Goal: Information Seeking & Learning: Learn about a topic

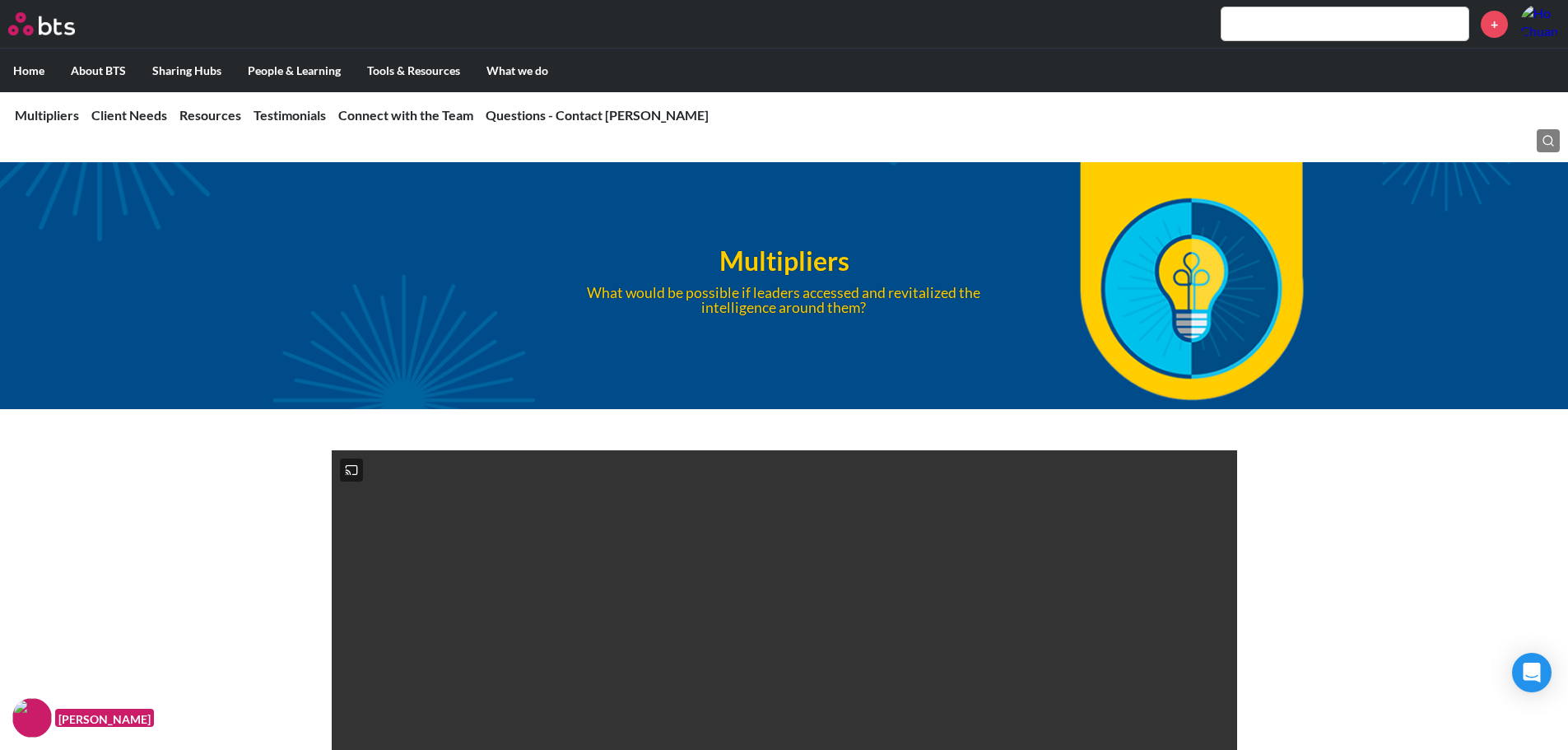
scroll to position [4115, 0]
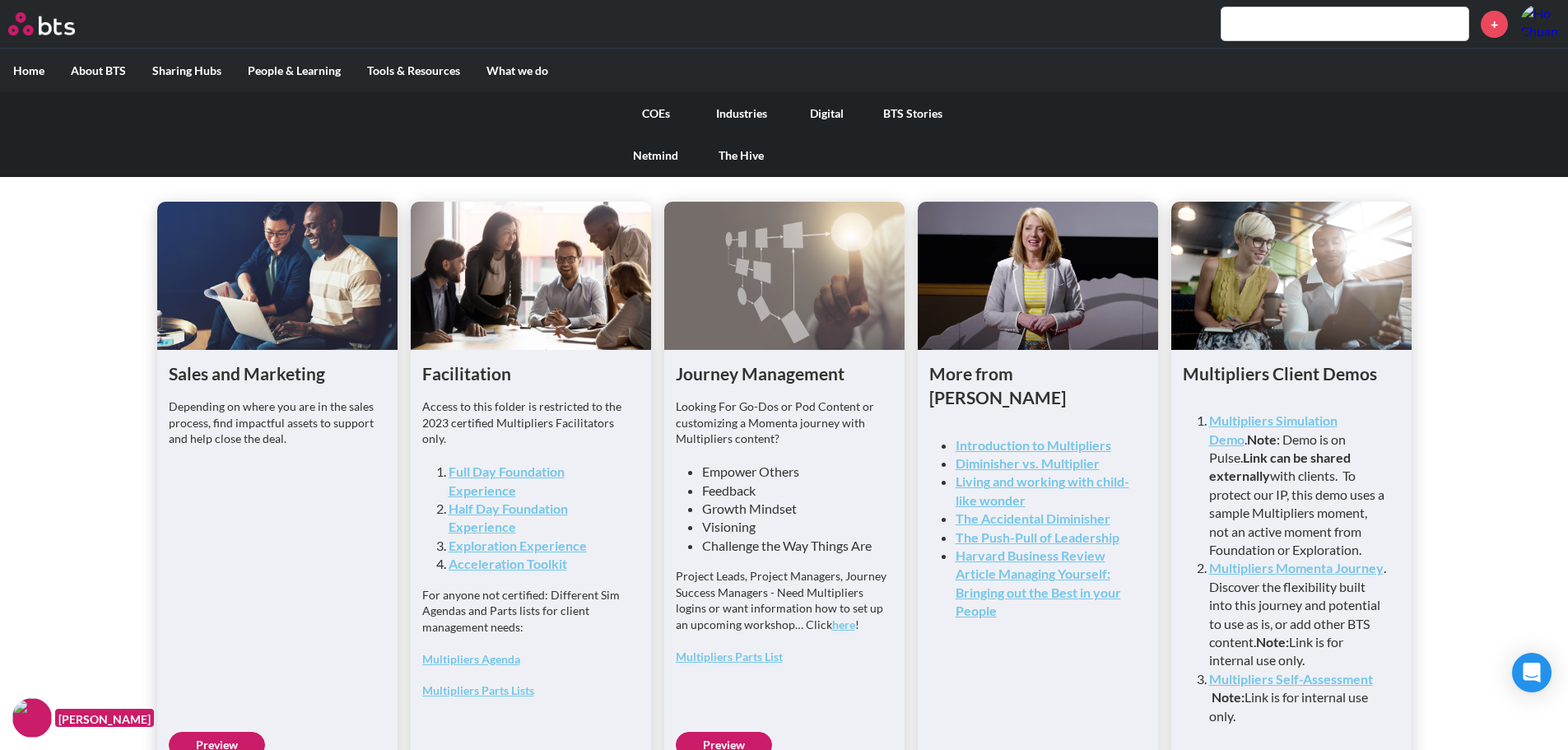
click at [643, 106] on link "COEs" at bounding box center [656, 113] width 86 height 43
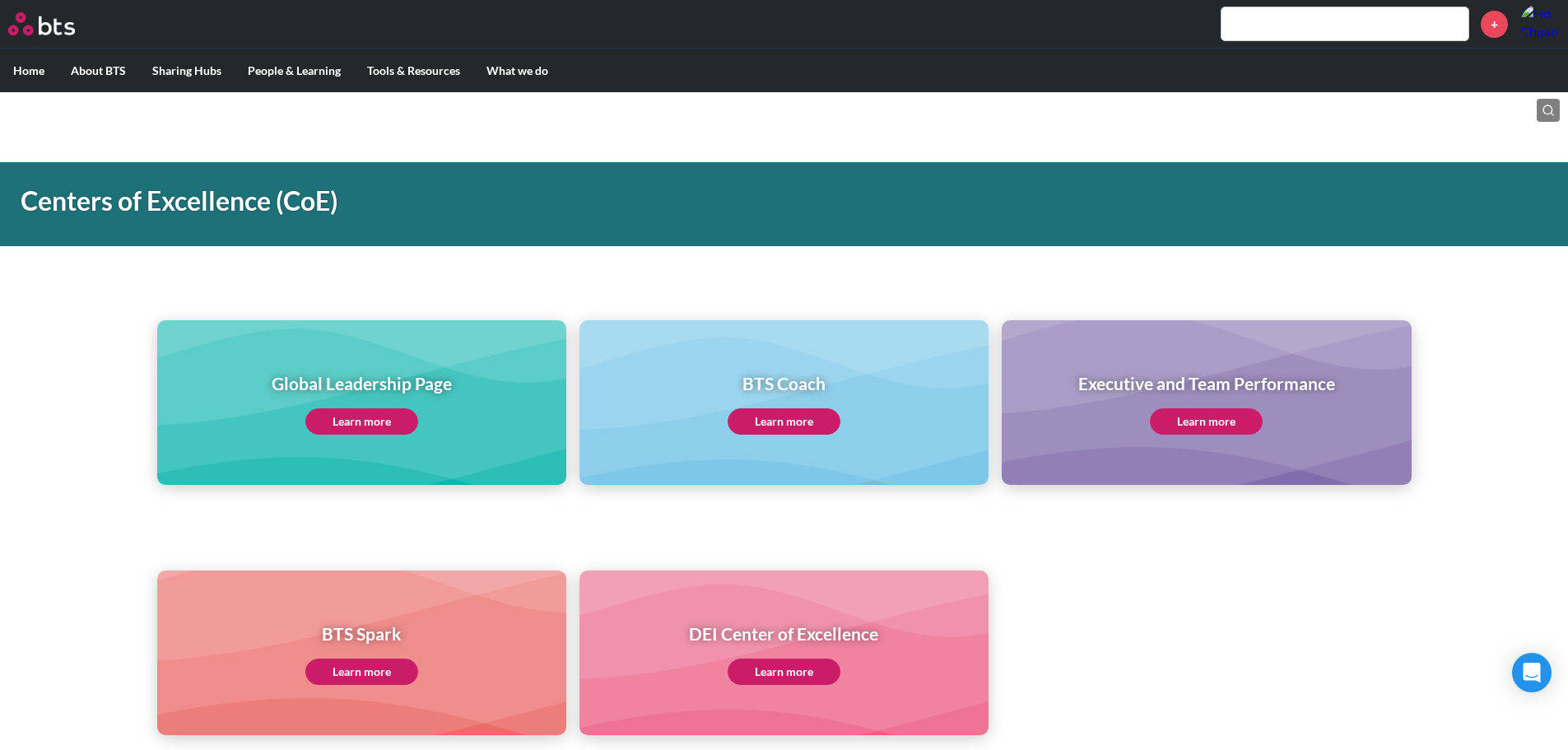
click at [383, 423] on link "Learn more" at bounding box center [362, 421] width 113 height 26
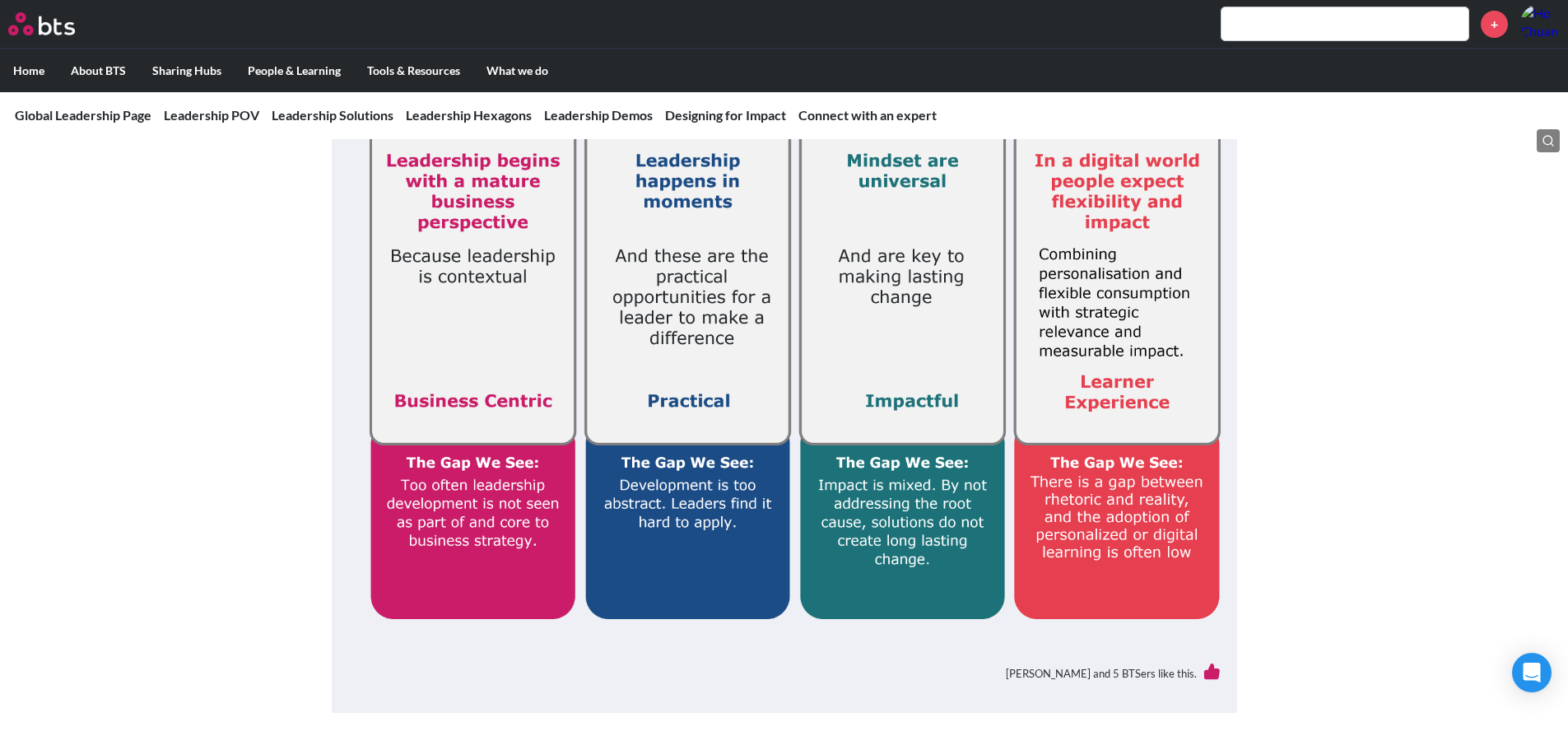
scroll to position [330, 0]
